Goal: Task Accomplishment & Management: Complete application form

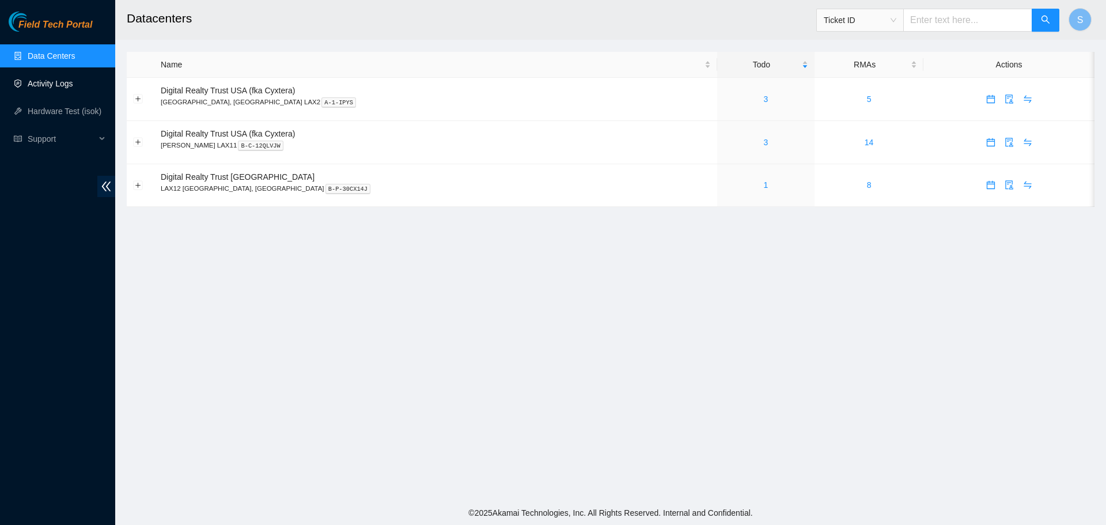
click at [52, 82] on link "Activity Logs" at bounding box center [51, 83] width 46 height 9
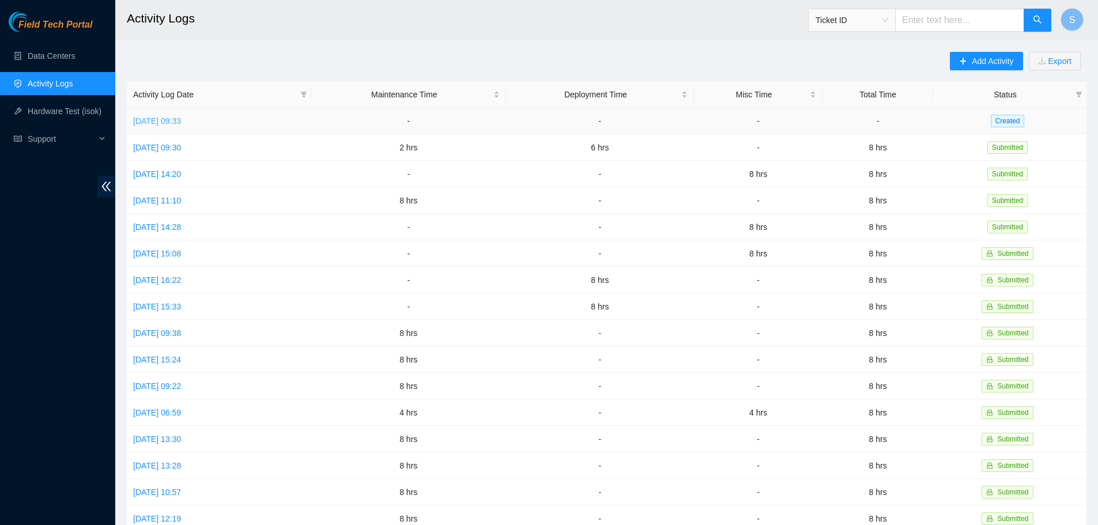
click at [164, 122] on link "[DATE] 09:33" at bounding box center [157, 120] width 48 height 9
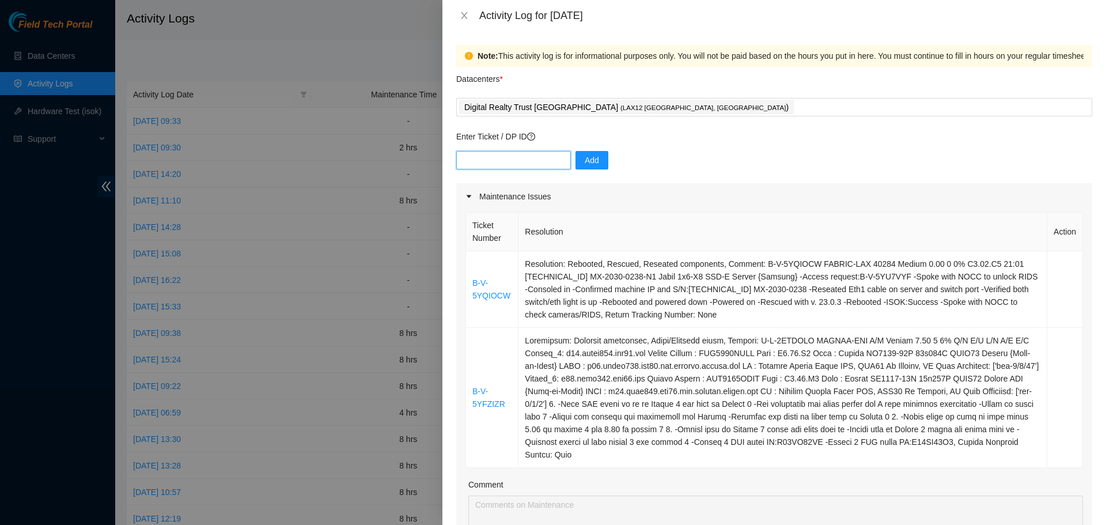
click at [498, 163] on input "text" at bounding box center [513, 160] width 115 height 18
paste input "DP79742"
type input "DP79742"
click at [589, 164] on span "Add" at bounding box center [592, 160] width 14 height 13
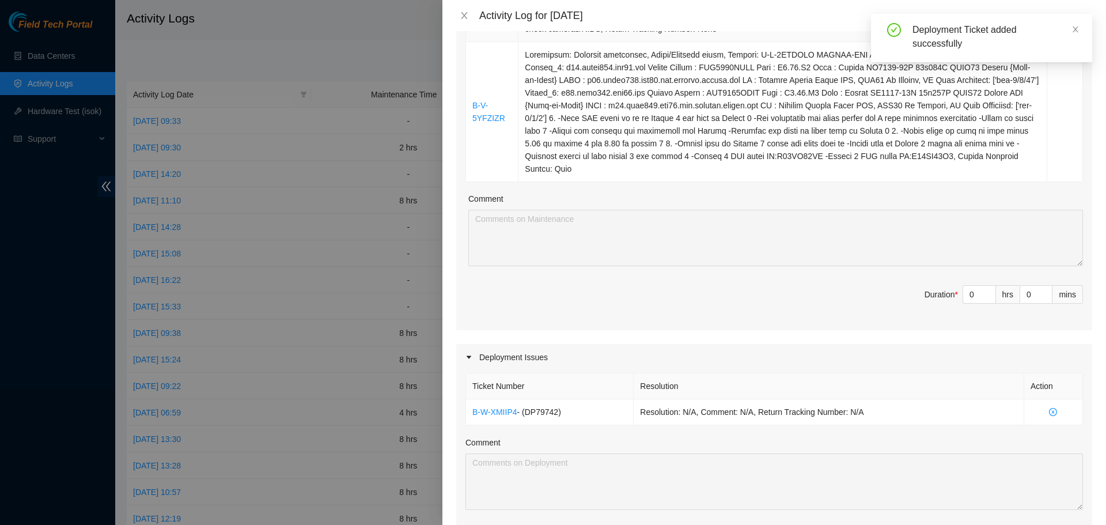
scroll to position [288, 0]
click at [970, 283] on input "0" at bounding box center [979, 291] width 32 height 17
type input "6"
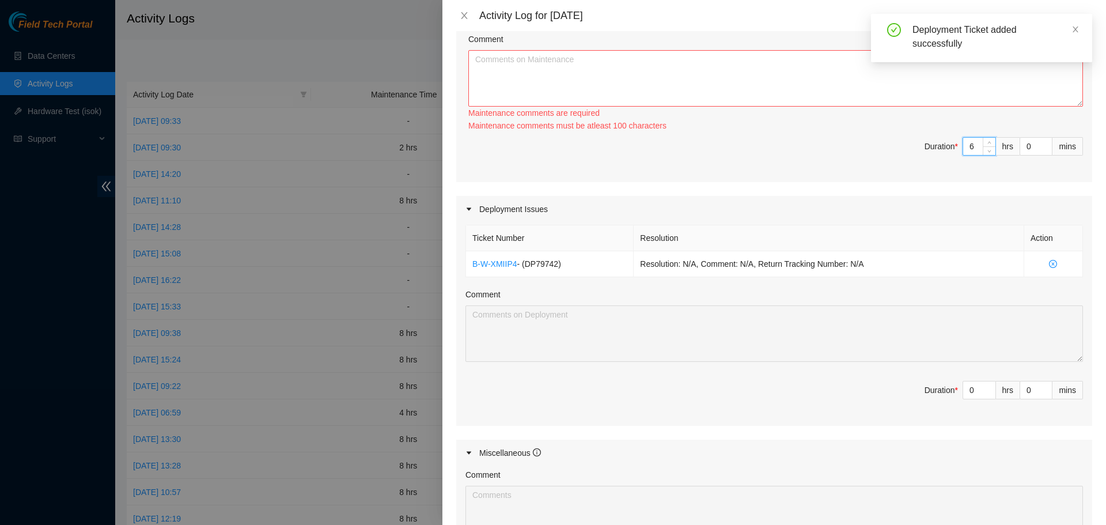
scroll to position [519, 0]
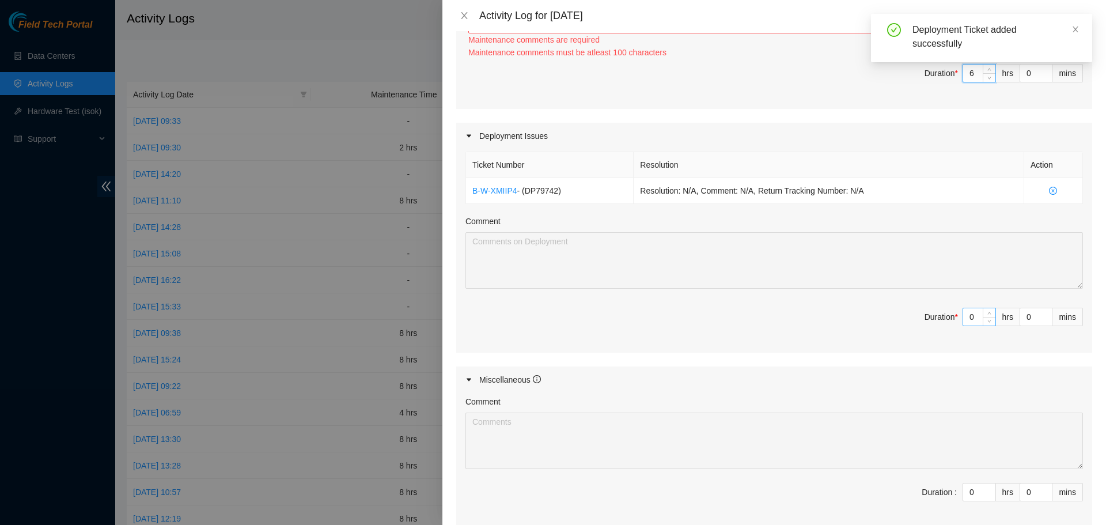
type input "6"
click at [970, 308] on input "0" at bounding box center [979, 316] width 32 height 17
type input "2"
type input "8"
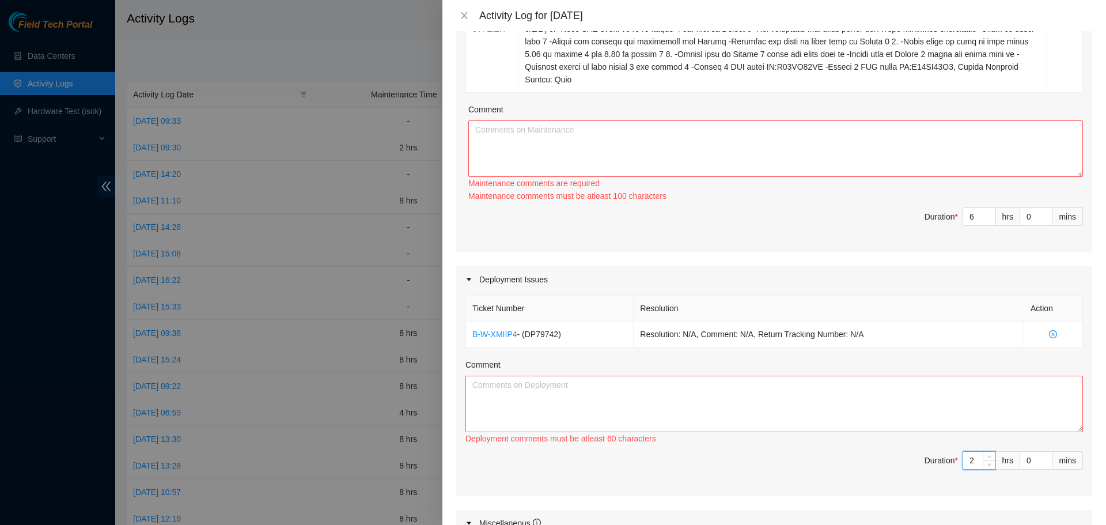
scroll to position [346, 0]
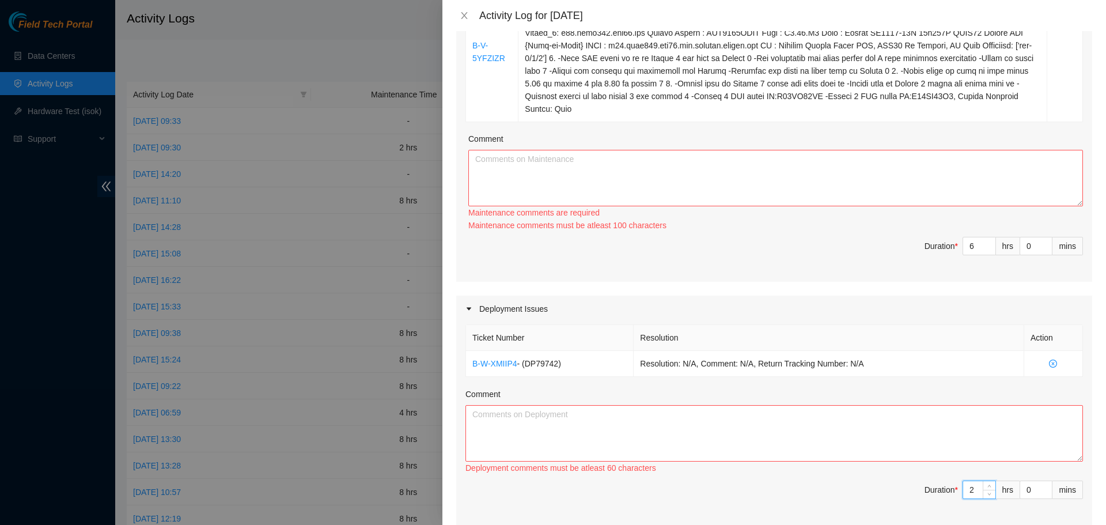
type input "2"
click at [663, 152] on textarea "Comment" at bounding box center [775, 178] width 615 height 56
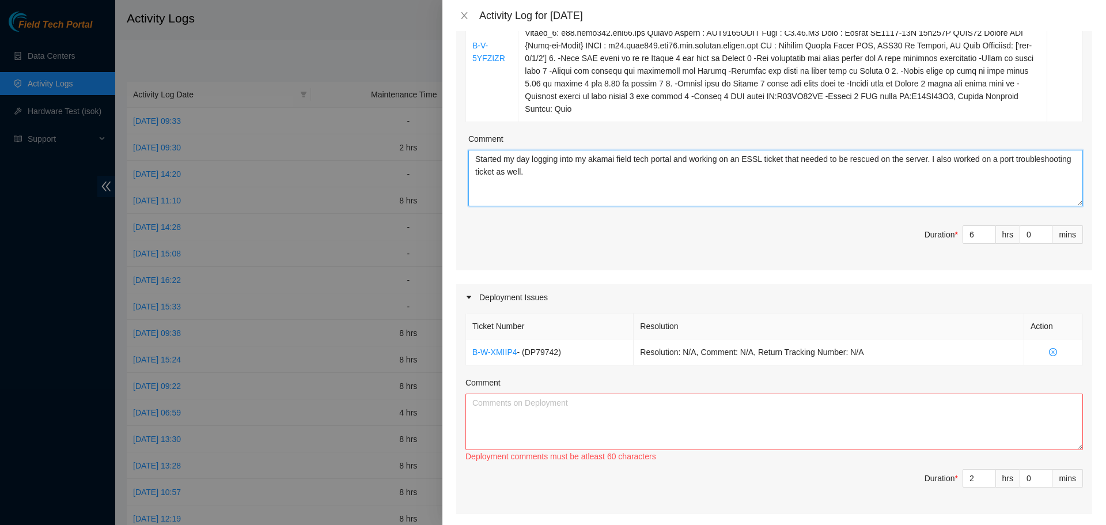
type textarea "Started my day logging into my akamai field tech portal and working on an ESSL …"
click at [608, 410] on textarea "Comment" at bounding box center [775, 422] width 618 height 56
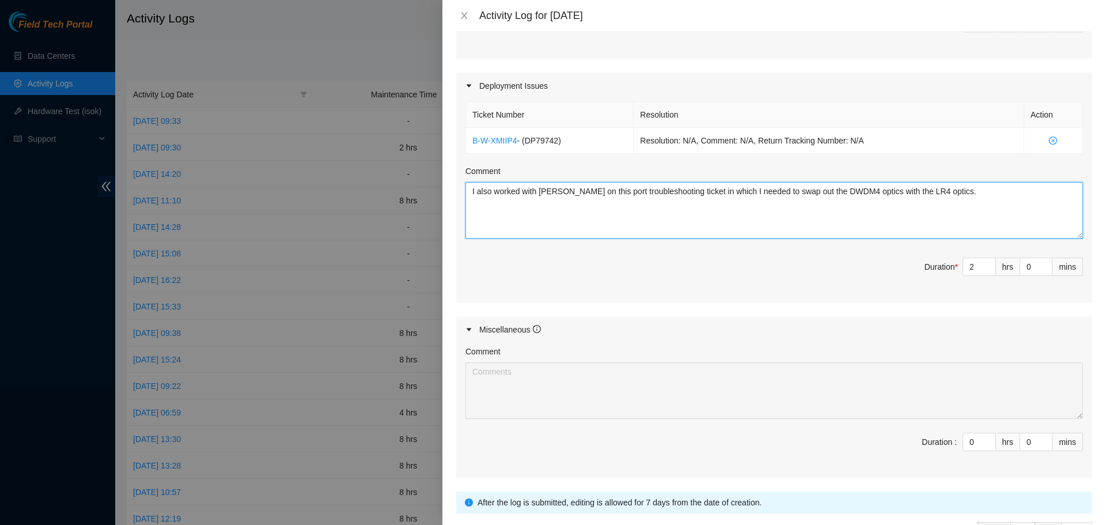
scroll to position [623, 0]
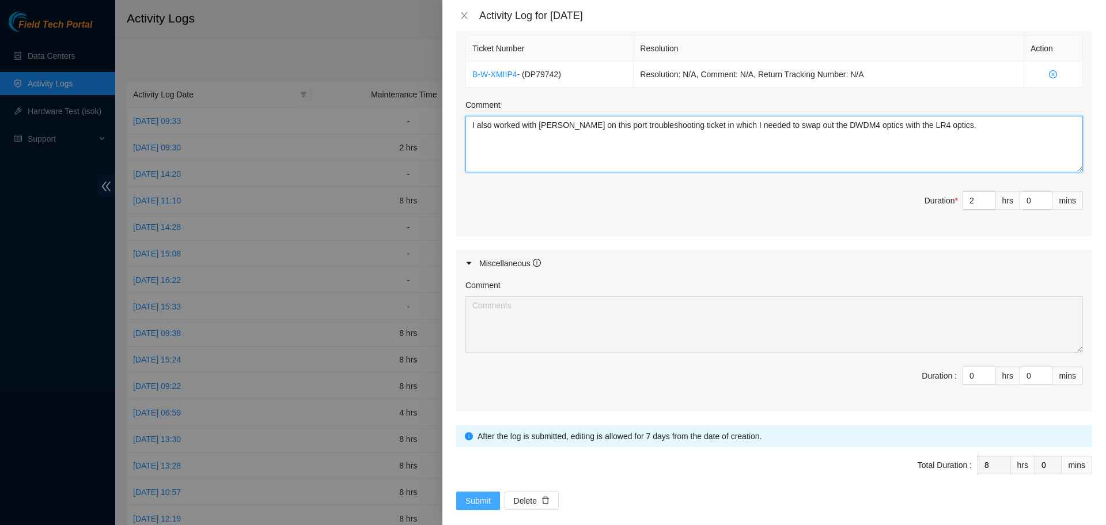
type textarea "I also worked with [PERSON_NAME] on this port troubleshooting ticket in which I…"
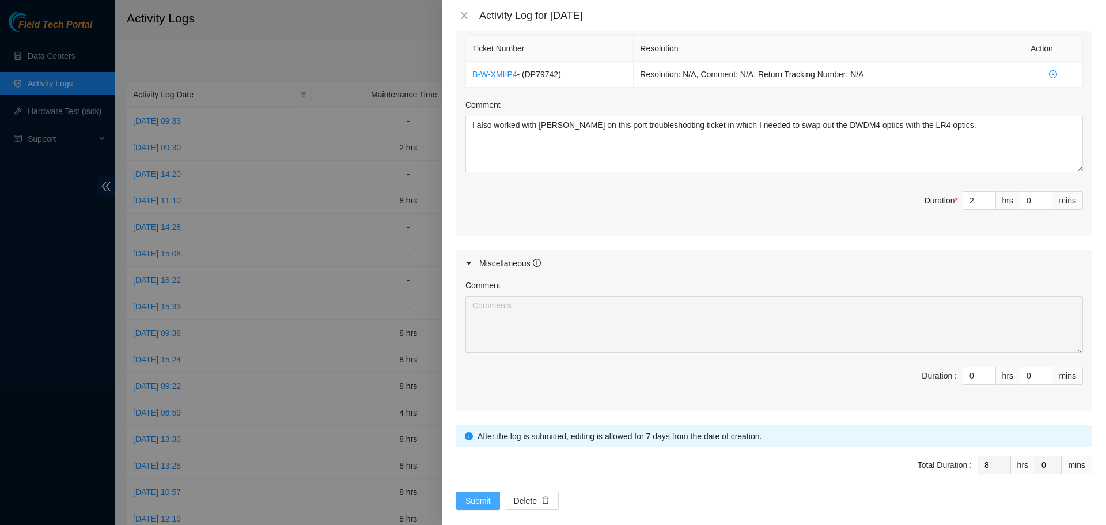
click at [472, 494] on span "Submit" at bounding box center [478, 500] width 25 height 13
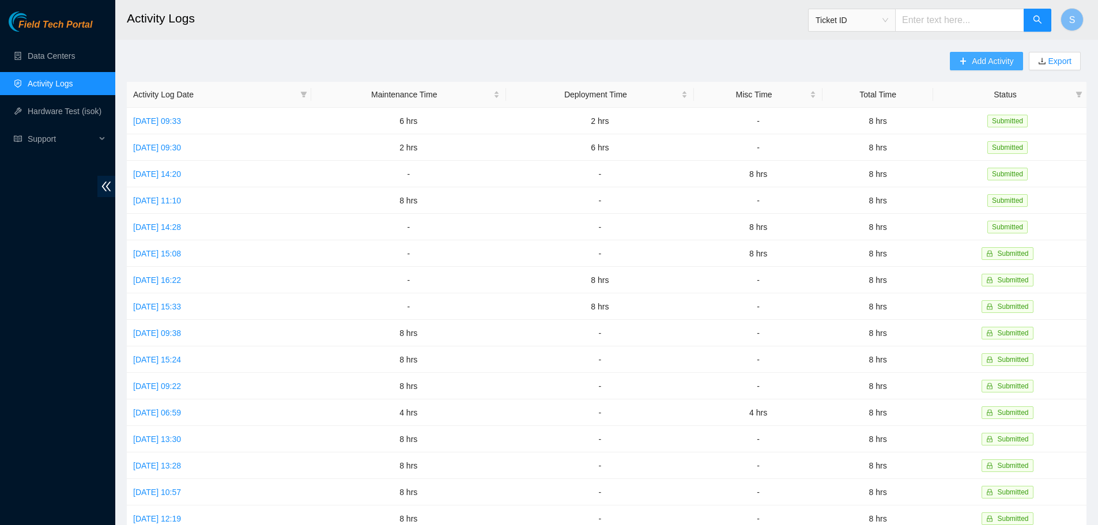
click at [985, 63] on span "Add Activity" at bounding box center [991, 61] width 41 height 13
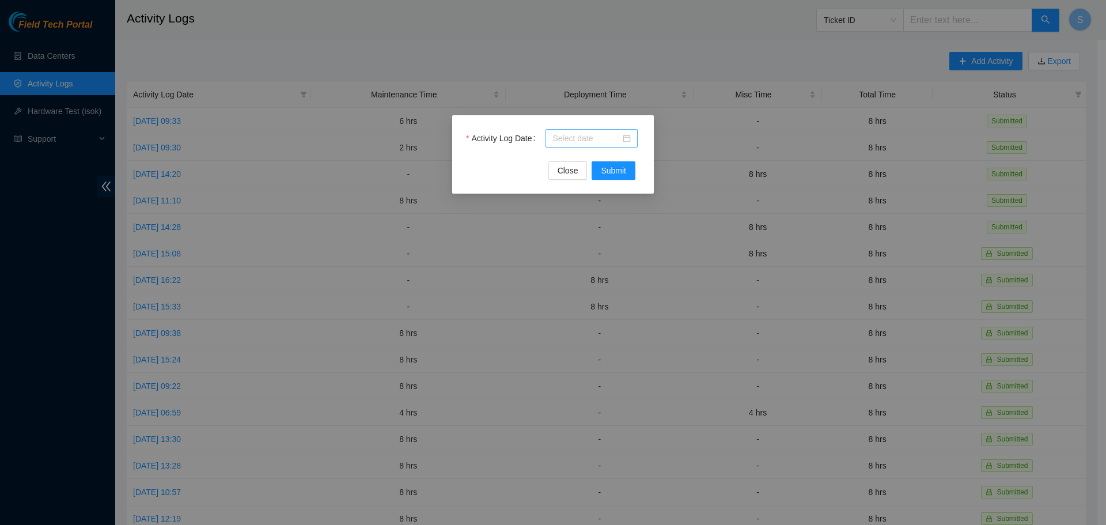
click at [604, 139] on input "Activity Log Date" at bounding box center [587, 138] width 68 height 13
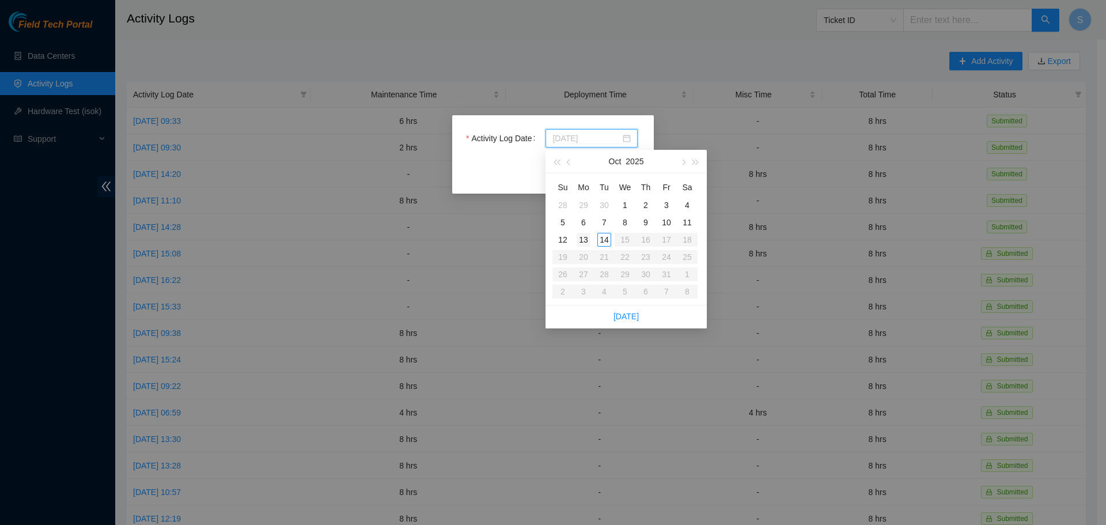
type input "[DATE]"
click at [581, 232] on td "13" at bounding box center [583, 239] width 21 height 17
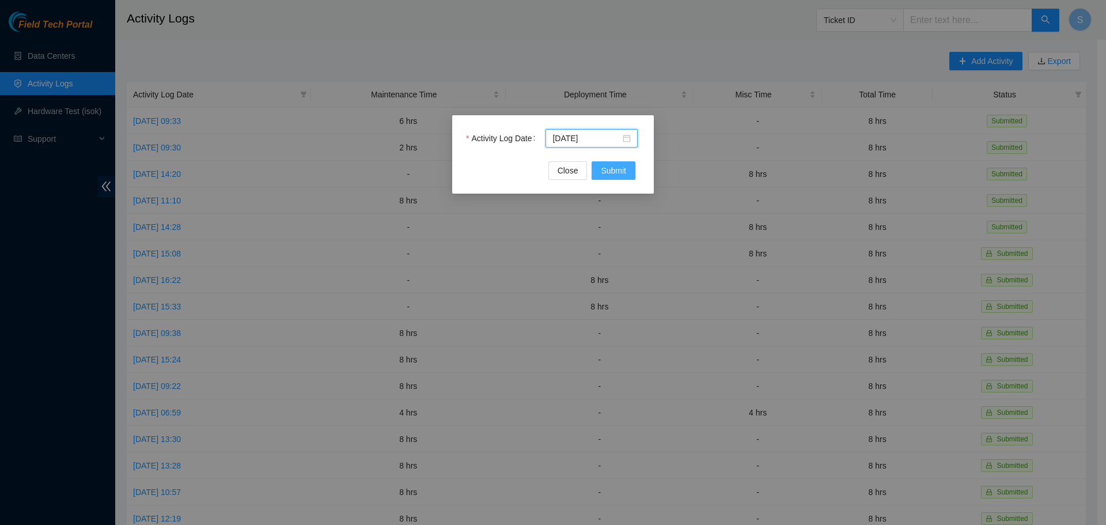
click at [614, 167] on span "Submit" at bounding box center [613, 170] width 25 height 13
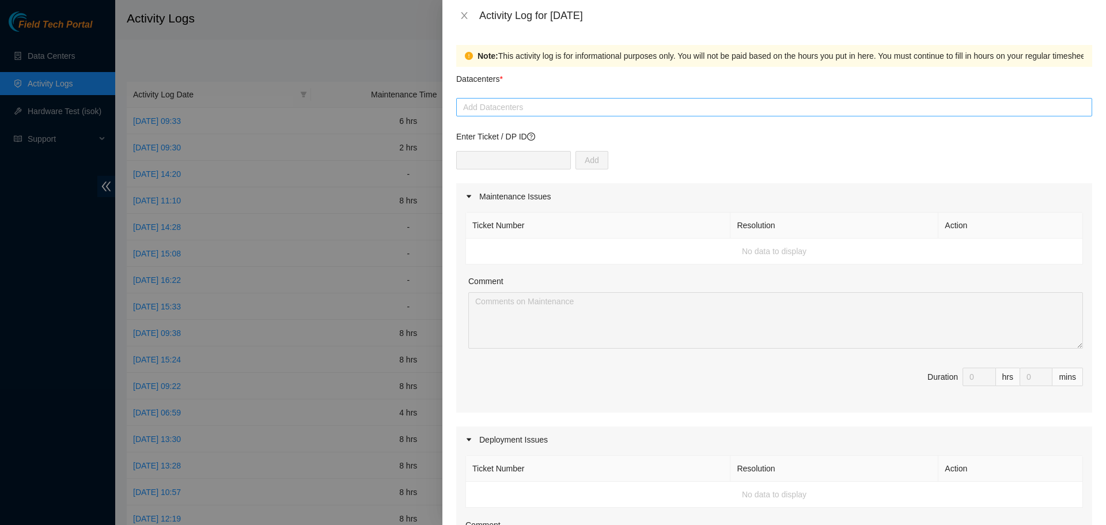
click at [527, 107] on div at bounding box center [774, 107] width 630 height 14
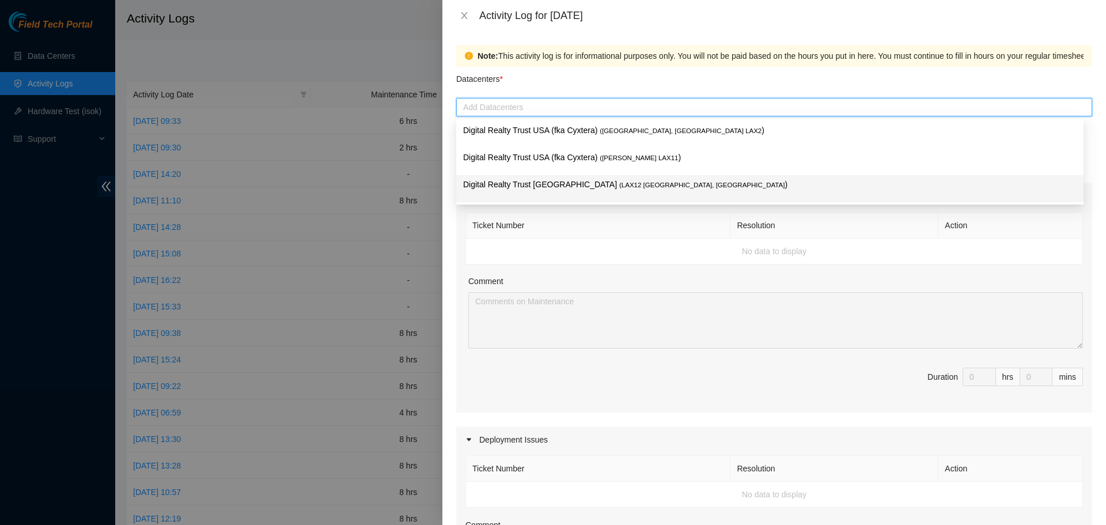
click at [619, 188] on span "( LAX12 [GEOGRAPHIC_DATA], [GEOGRAPHIC_DATA]" at bounding box center [701, 184] width 165 height 7
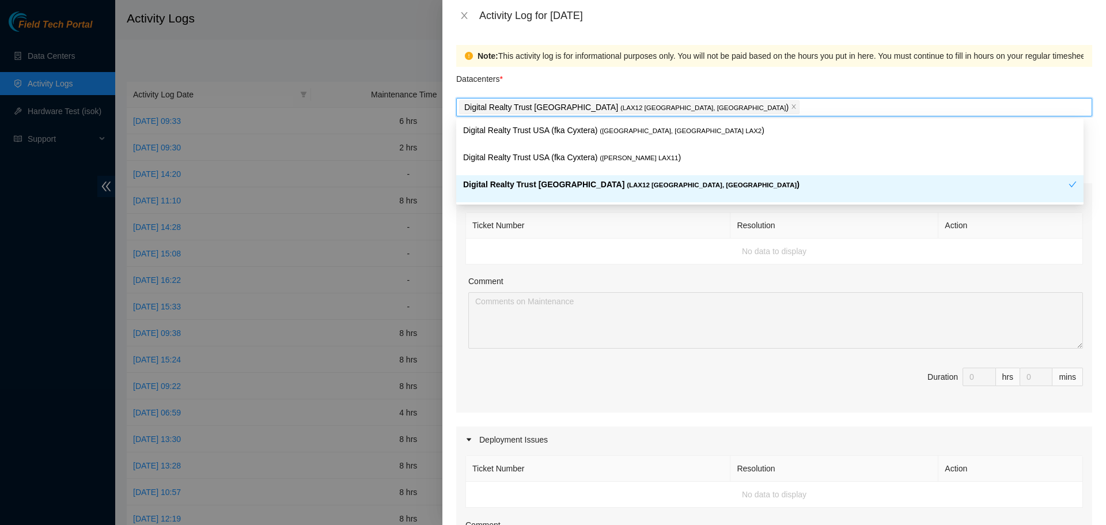
click at [682, 275] on div "Comment" at bounding box center [775, 283] width 615 height 17
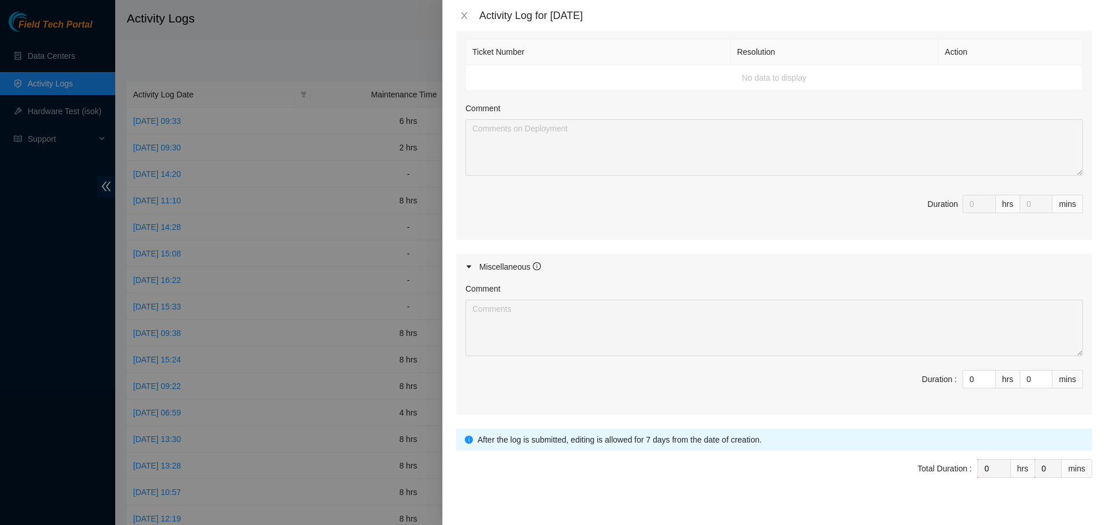
scroll to position [433, 0]
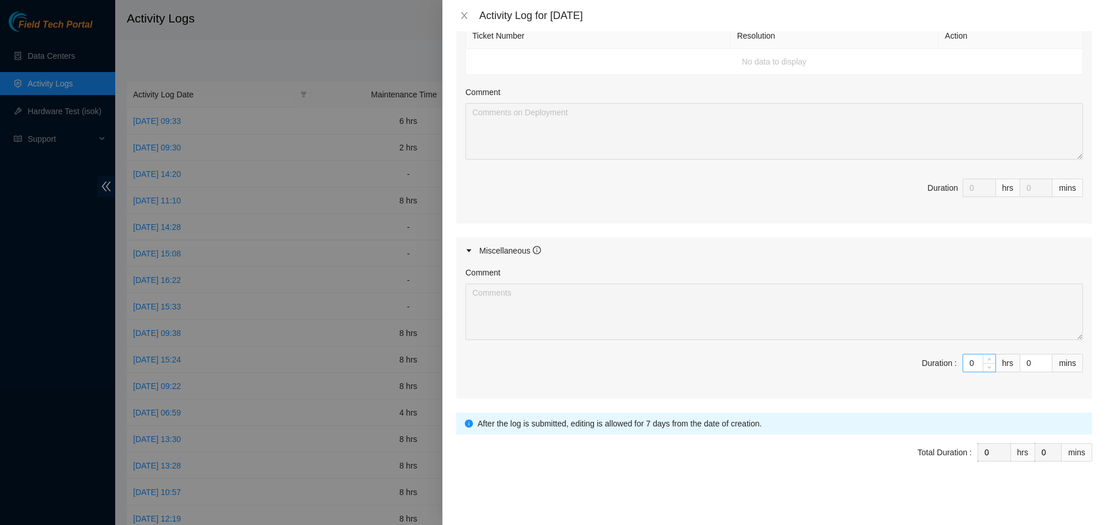
click at [963, 362] on input "0" at bounding box center [979, 362] width 32 height 17
click at [969, 366] on input "0" at bounding box center [979, 362] width 32 height 17
type input "8"
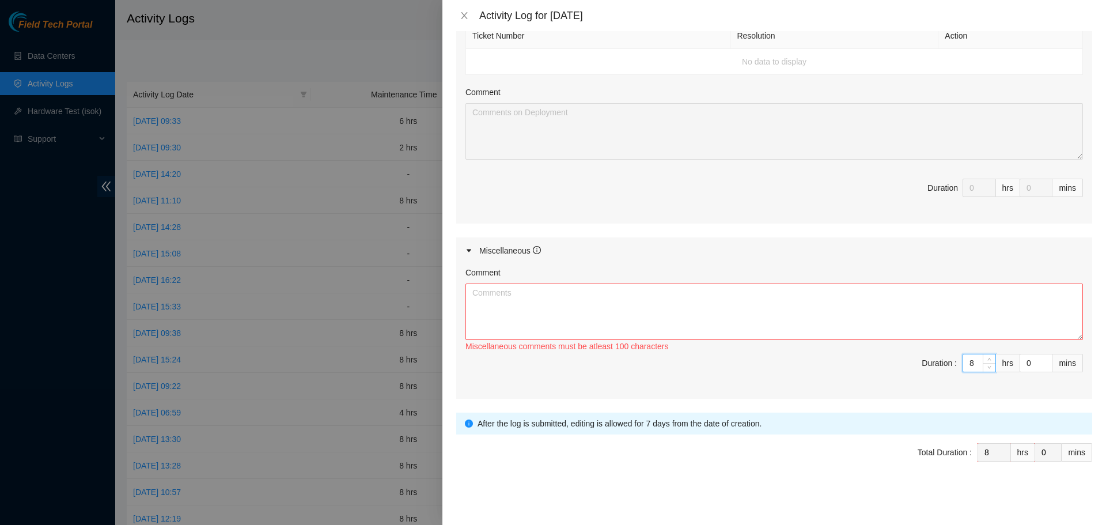
type input "8"
click at [922, 297] on textarea "Comment" at bounding box center [775, 311] width 618 height 56
type textarea "S"
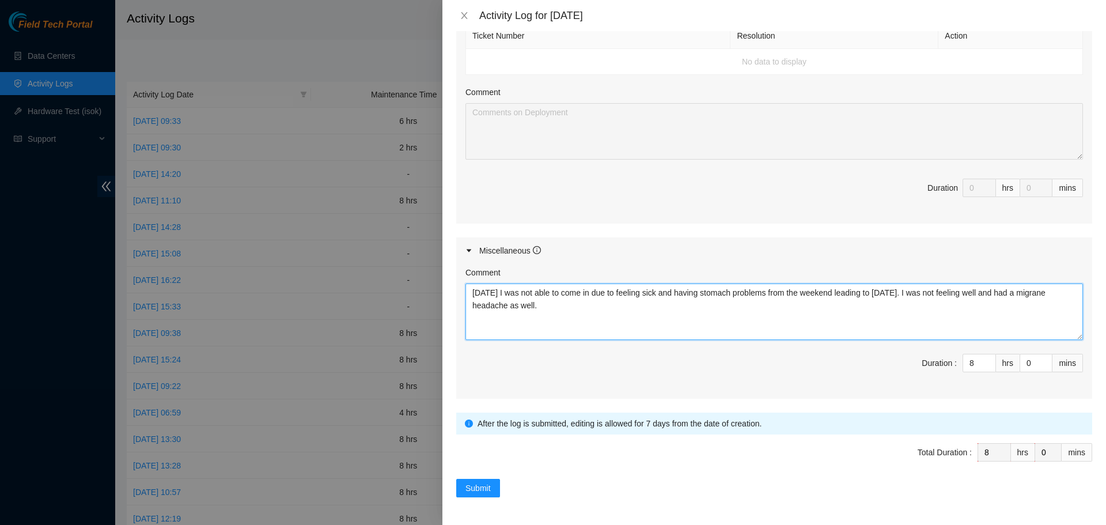
drag, startPoint x: 1028, startPoint y: 294, endPoint x: 1036, endPoint y: 304, distance: 12.2
click at [1035, 304] on textarea "[DATE] I was not able to come in due to feeling sick and having stomach problem…" at bounding box center [775, 311] width 618 height 56
type textarea "[DATE] I was not able to come in due to feeling sick and having stomach problem…"
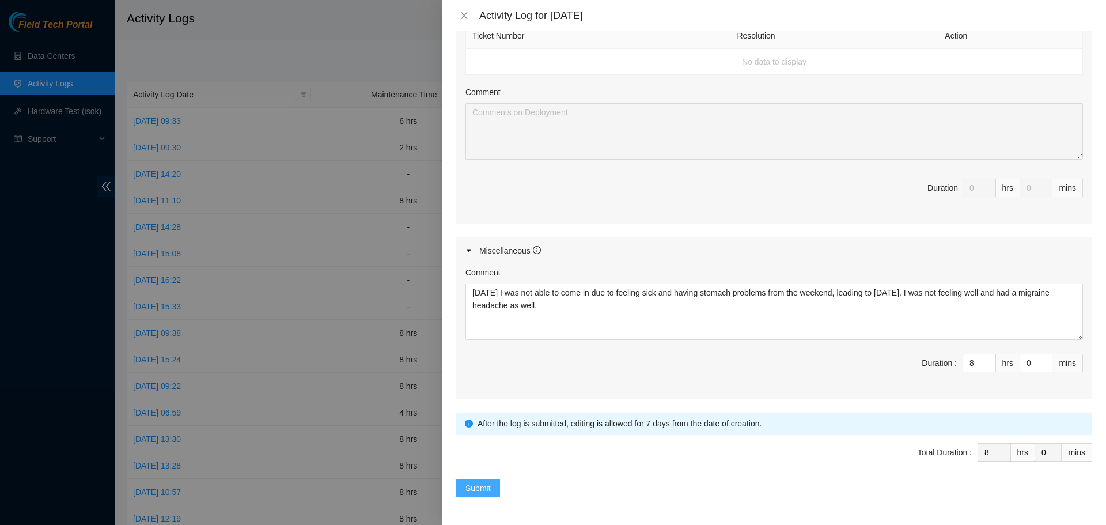
drag, startPoint x: 488, startPoint y: 491, endPoint x: 495, endPoint y: 488, distance: 7.5
click at [488, 491] on span "Submit" at bounding box center [478, 488] width 25 height 13
